Goal: Task Accomplishment & Management: Use online tool/utility

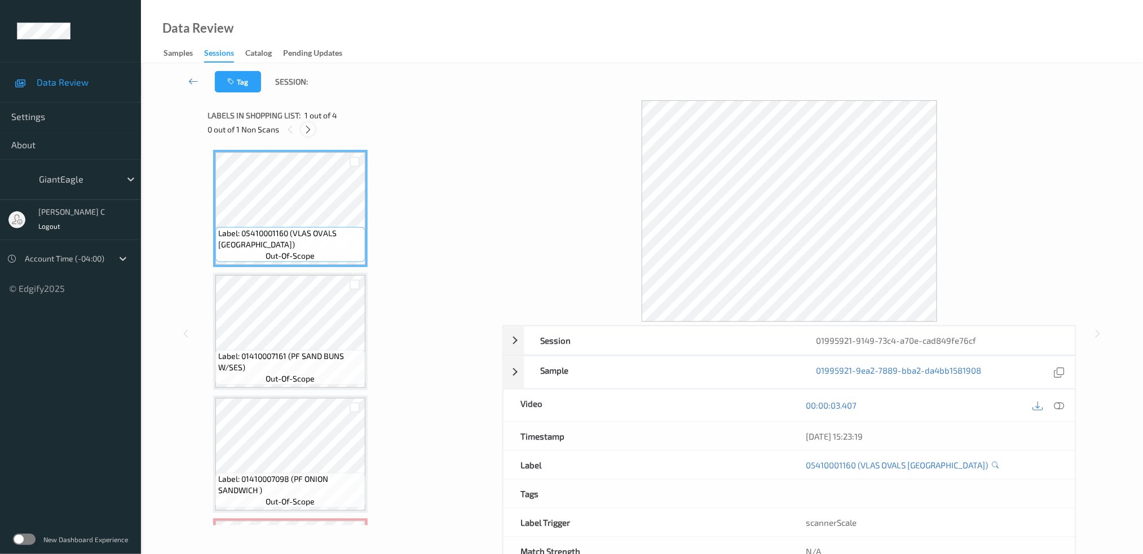
click at [306, 127] on icon at bounding box center [308, 130] width 10 height 10
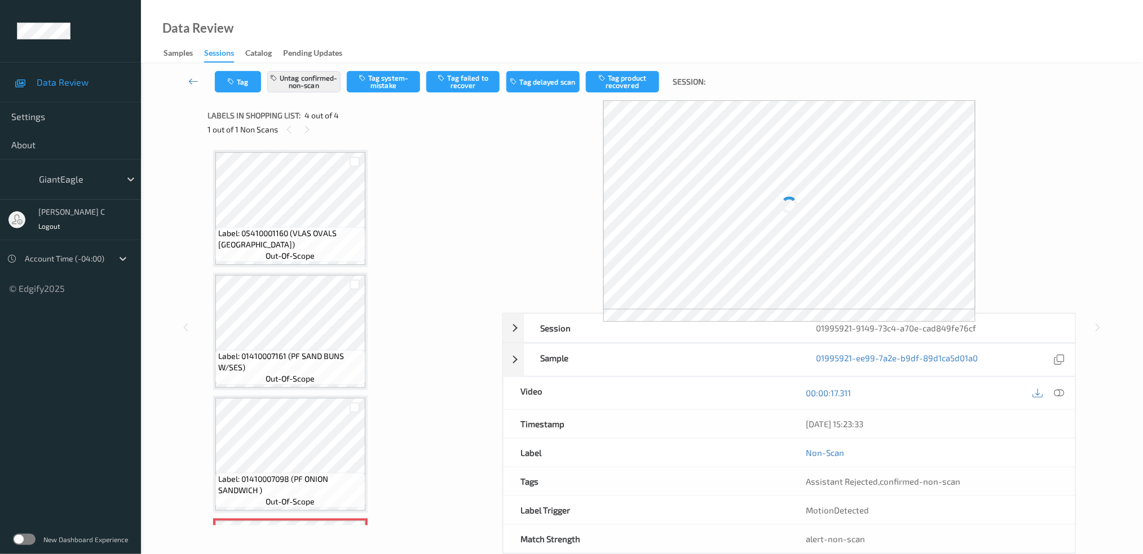
scroll to position [112, 0]
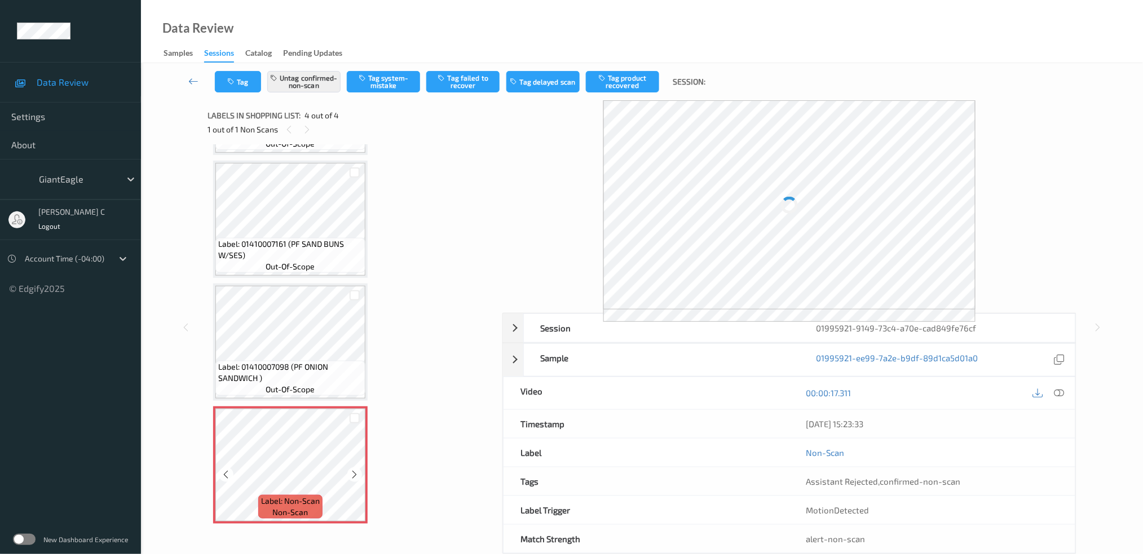
click at [310, 498] on span "Label: Non-Scan" at bounding box center [290, 501] width 59 height 11
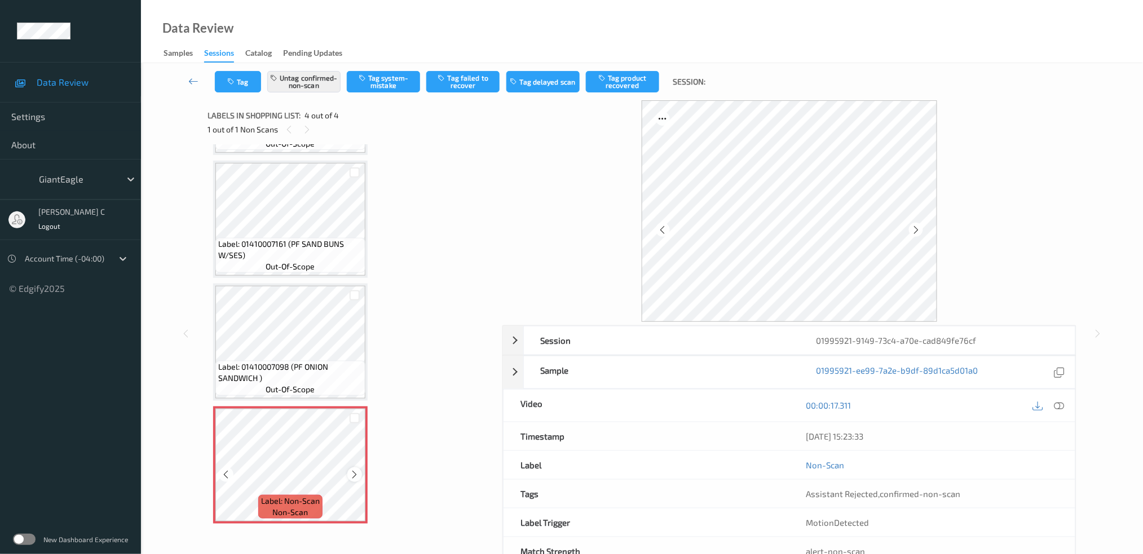
click at [350, 473] on icon at bounding box center [355, 475] width 10 height 10
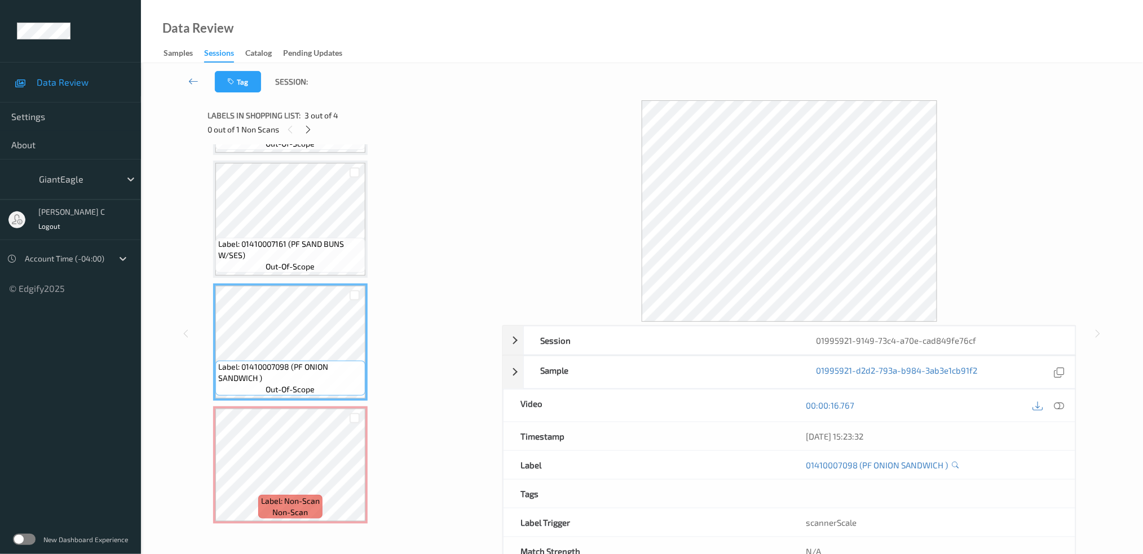
scroll to position [37, 0]
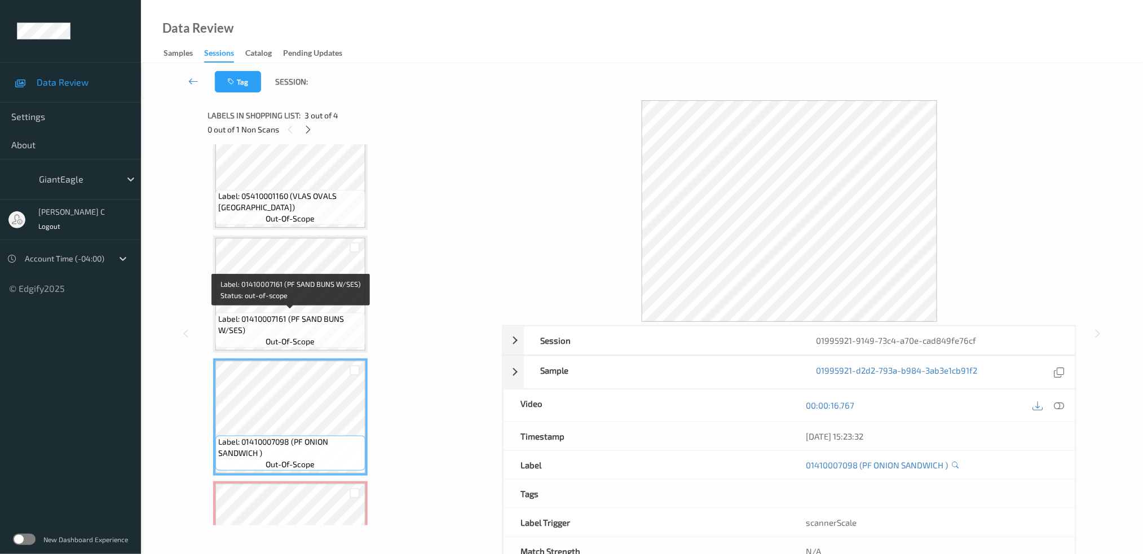
click at [312, 313] on div "Label: 01410007161 (PF SAND BUNS W/SES) out-of-scope" at bounding box center [290, 330] width 150 height 35
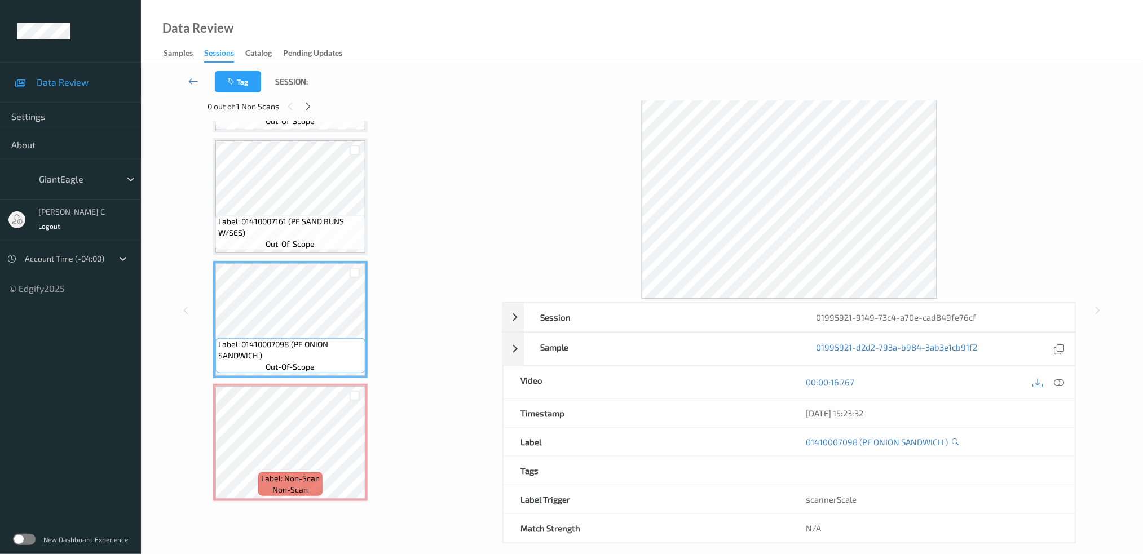
scroll to position [35, 0]
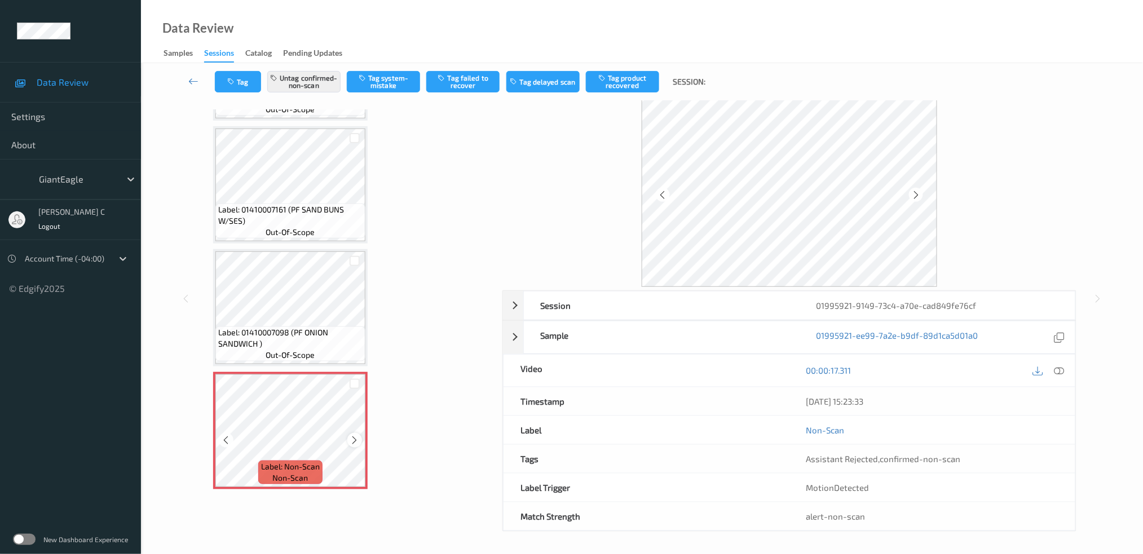
click at [355, 441] on div at bounding box center [354, 440] width 14 height 14
click at [354, 436] on icon at bounding box center [355, 440] width 10 height 10
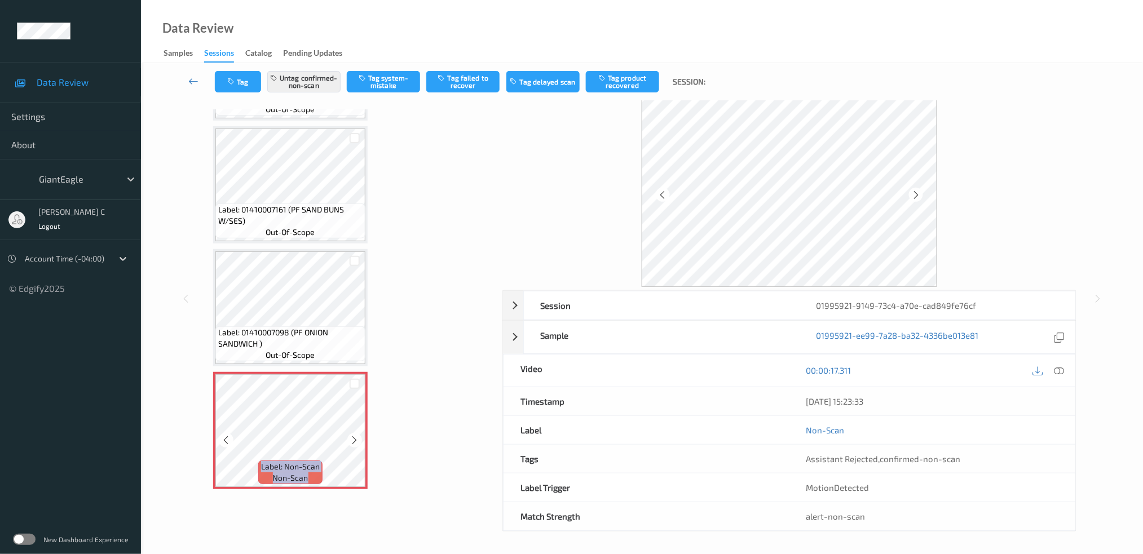
click at [354, 436] on icon at bounding box center [355, 440] width 10 height 10
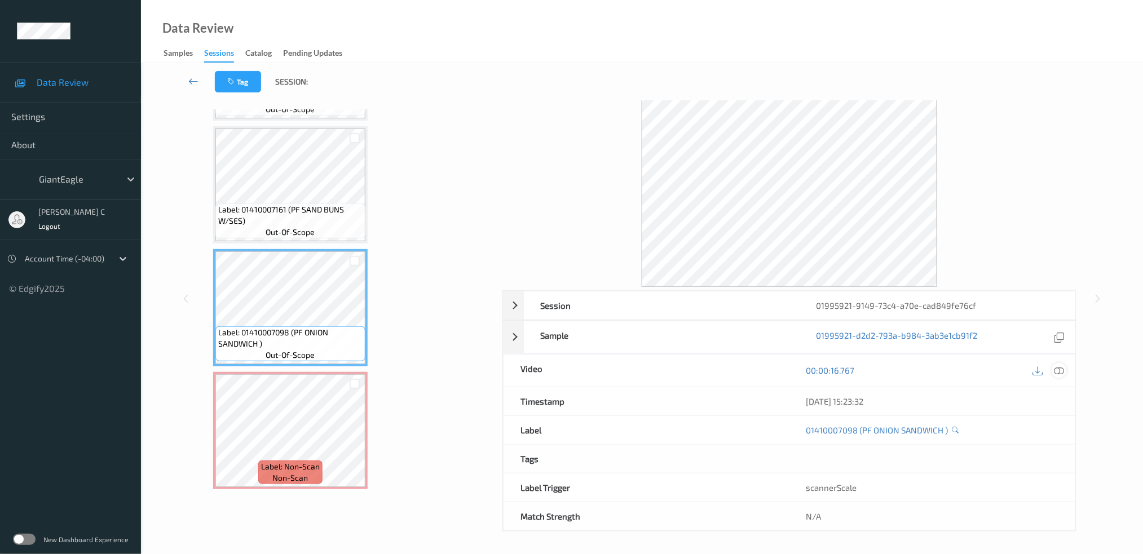
click at [1058, 371] on icon at bounding box center [1059, 370] width 10 height 10
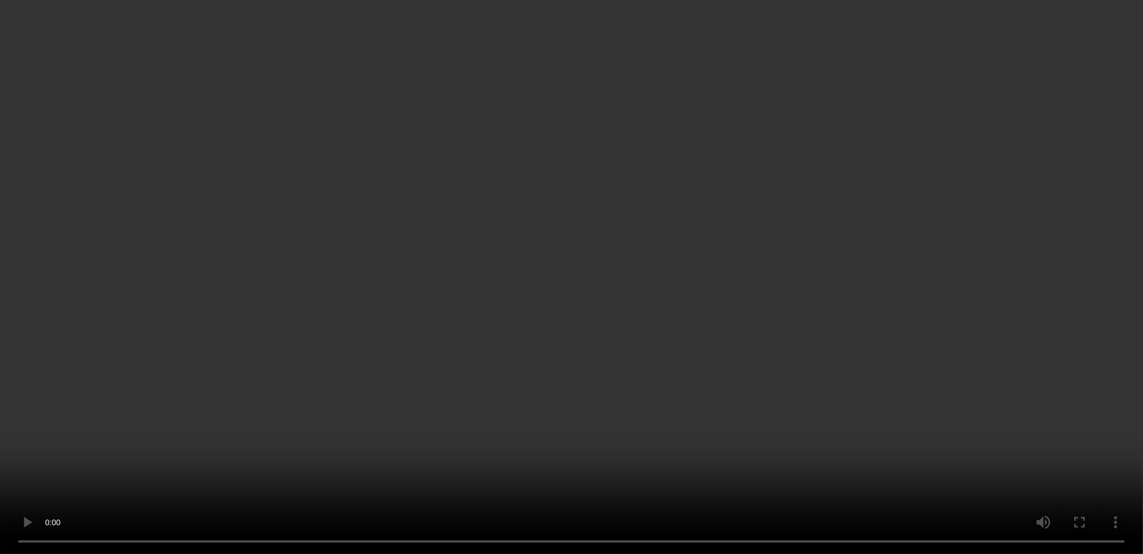
scroll to position [112, 0]
